Goal: Find specific page/section: Find specific page/section

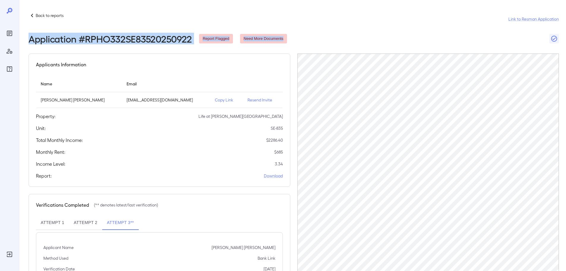
drag, startPoint x: 288, startPoint y: 37, endPoint x: 27, endPoint y: 43, distance: 261.4
click at [27, 43] on div "Back to reports Link to Resman Application Application # RPHO332SE83520250922 R…" at bounding box center [292, 149] width 547 height 298
copy div "Application # RPHO332SE83520250922 Report Flagged Need More Documents"
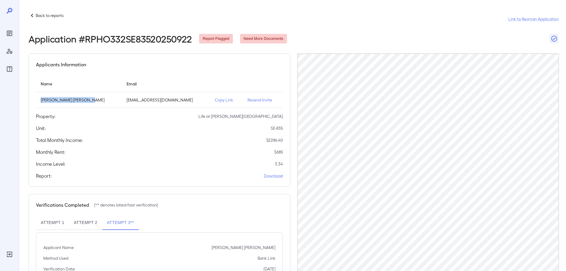
drag, startPoint x: 94, startPoint y: 99, endPoint x: 41, endPoint y: 105, distance: 54.2
click at [41, 105] on td "[PERSON_NAME] [PERSON_NAME]" at bounding box center [79, 100] width 86 height 16
copy p "[PERSON_NAME] [PERSON_NAME]"
click at [168, 72] on div "Applicants Information Name Email [PERSON_NAME] [PERSON_NAME] [EMAIL_ADDRESS][D…" at bounding box center [160, 119] width 262 height 133
click at [40, 17] on p "Back to reports" at bounding box center [50, 15] width 28 height 6
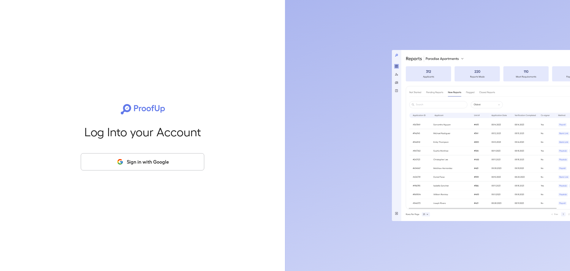
click at [173, 165] on button "Sign in with Google" at bounding box center [143, 161] width 124 height 17
